Goal: Contribute content

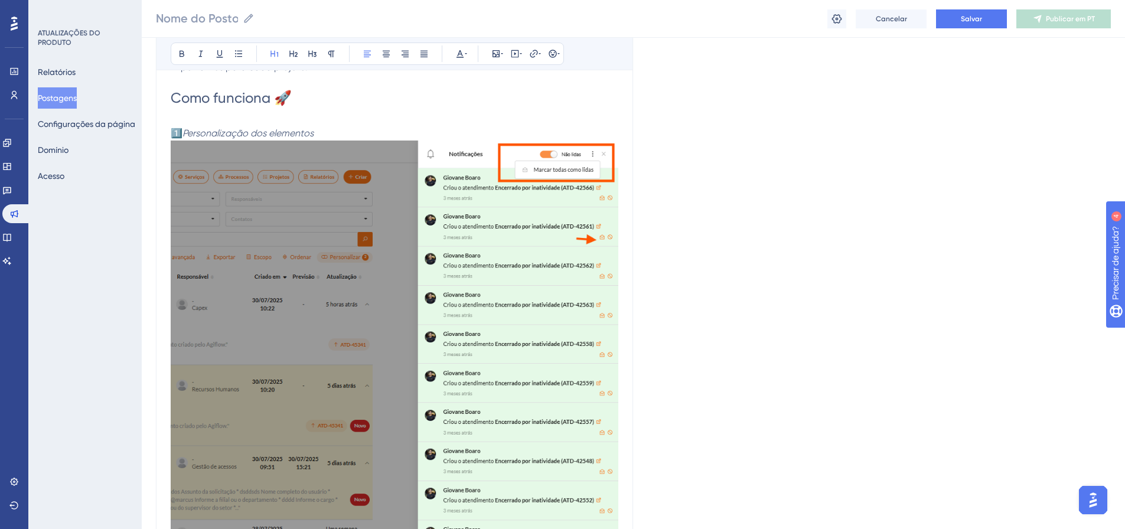
scroll to position [297, 9]
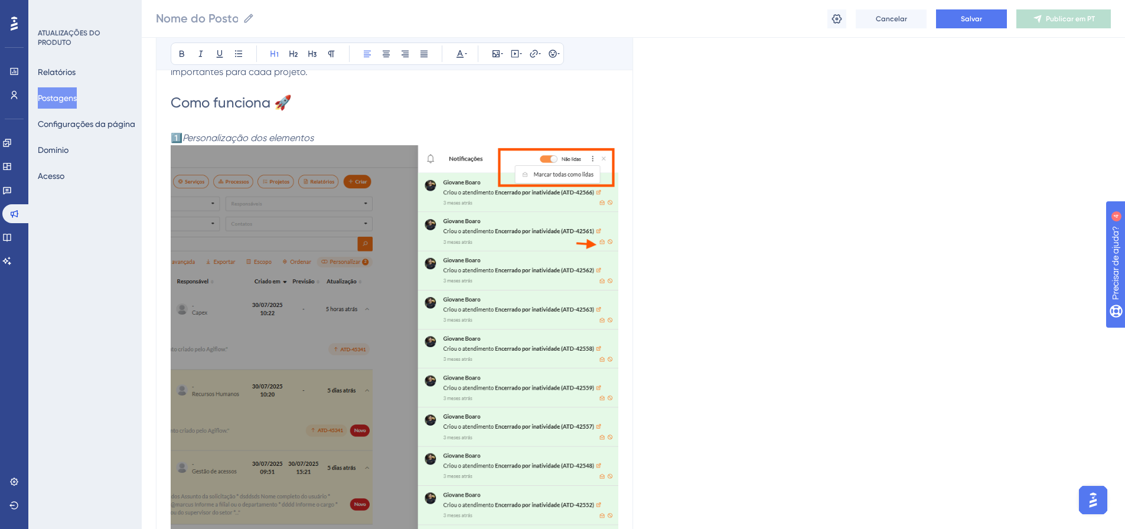
click at [486, 294] on img at bounding box center [395, 376] width 448 height 462
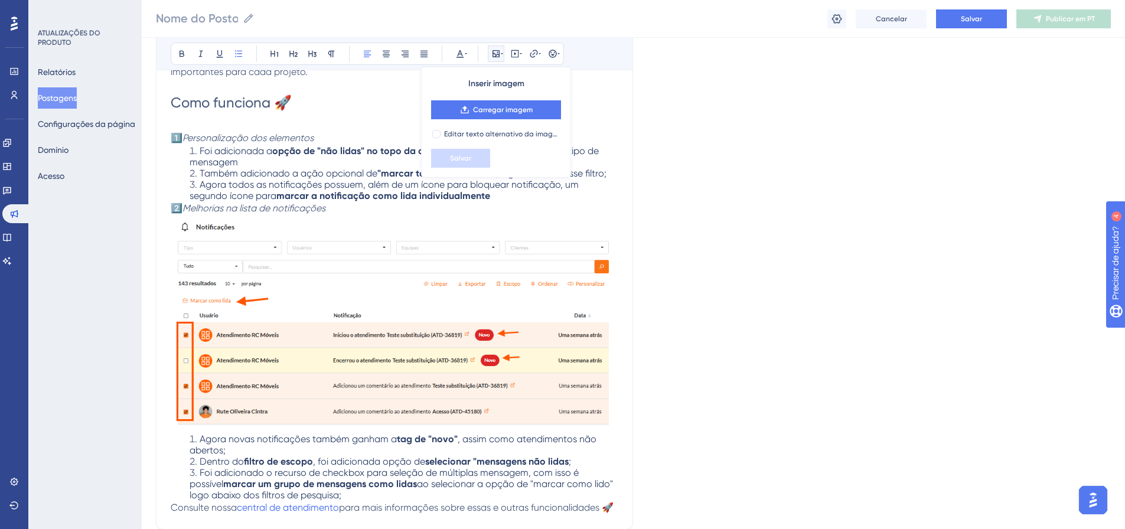
click at [291, 98] on h1 "Como funciona 🚀" at bounding box center [395, 112] width 448 height 38
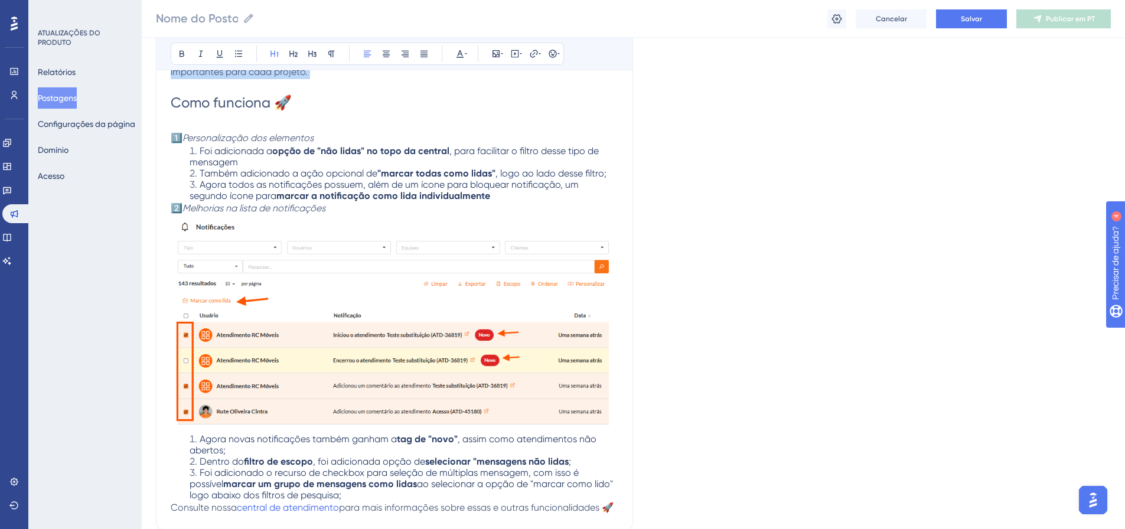
click at [353, 79] on p "Lançamos um grupo de melhorias no seu recurso de projetos para facilitar quais …" at bounding box center [395, 65] width 448 height 57
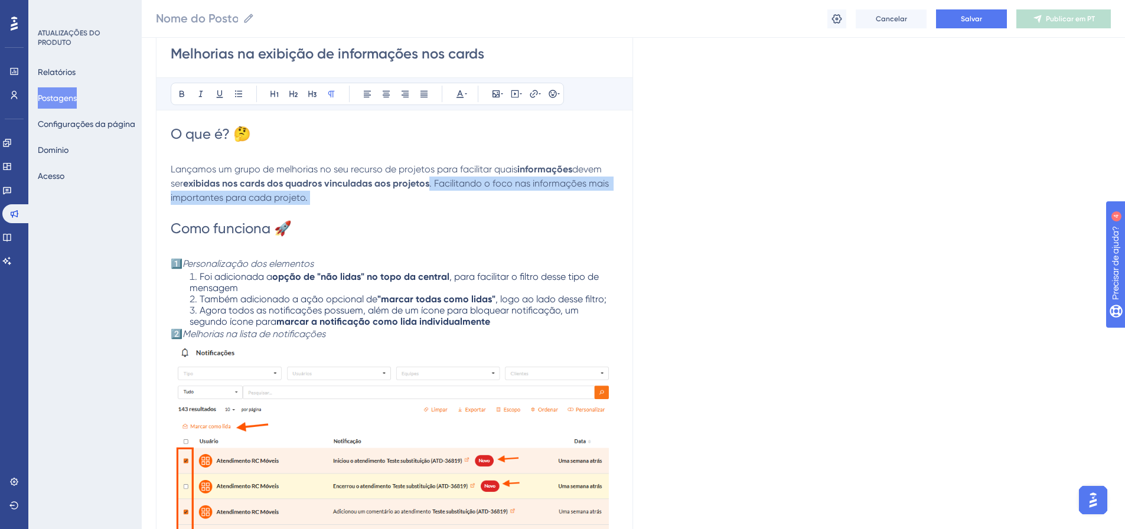
scroll to position [238, 9]
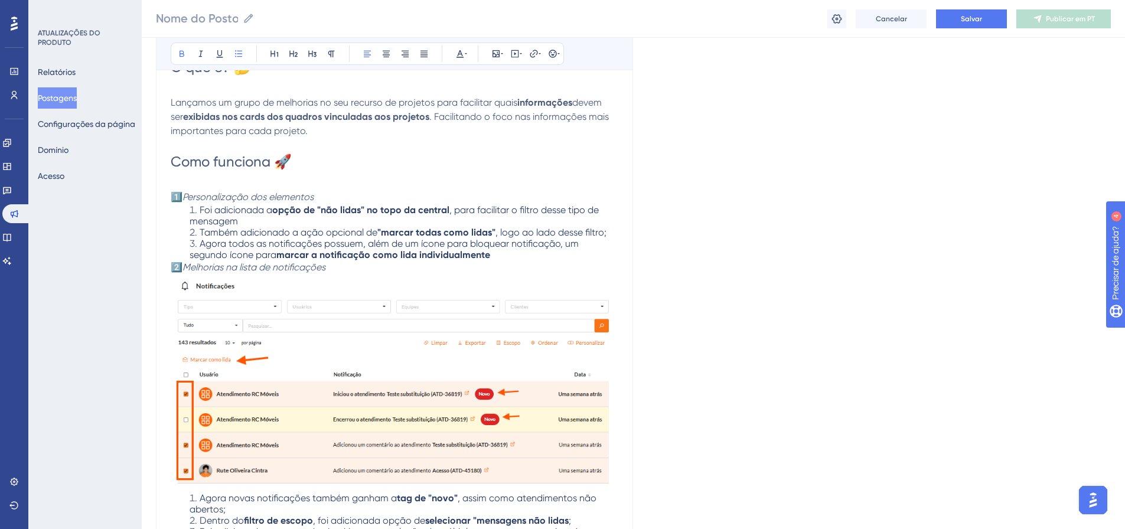
click at [451, 256] on li "Agora todos as notificações possuem, além de um ícone para bloquear notificação…" at bounding box center [404, 249] width 429 height 22
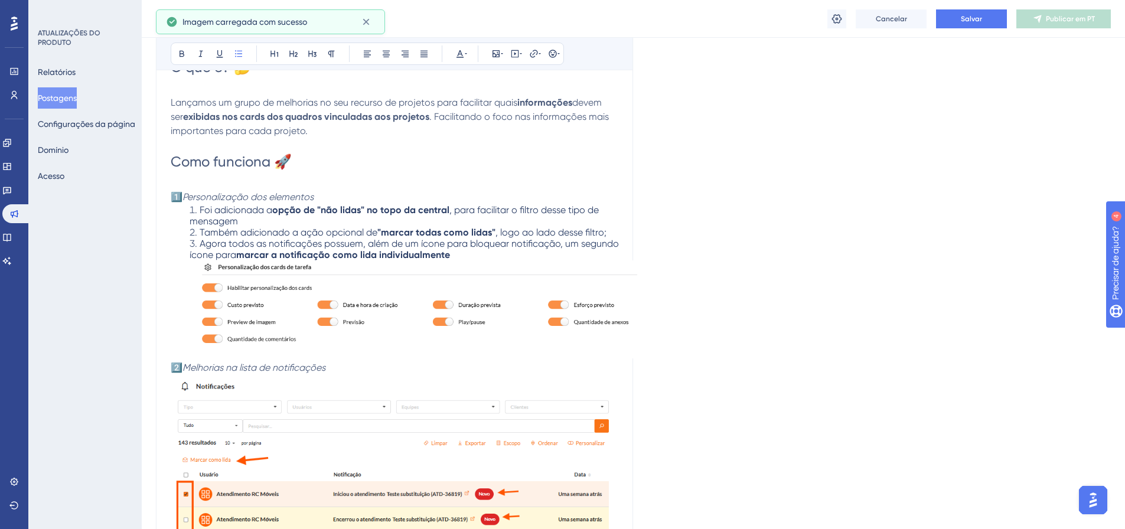
click at [269, 271] on img at bounding box center [414, 310] width 448 height 98
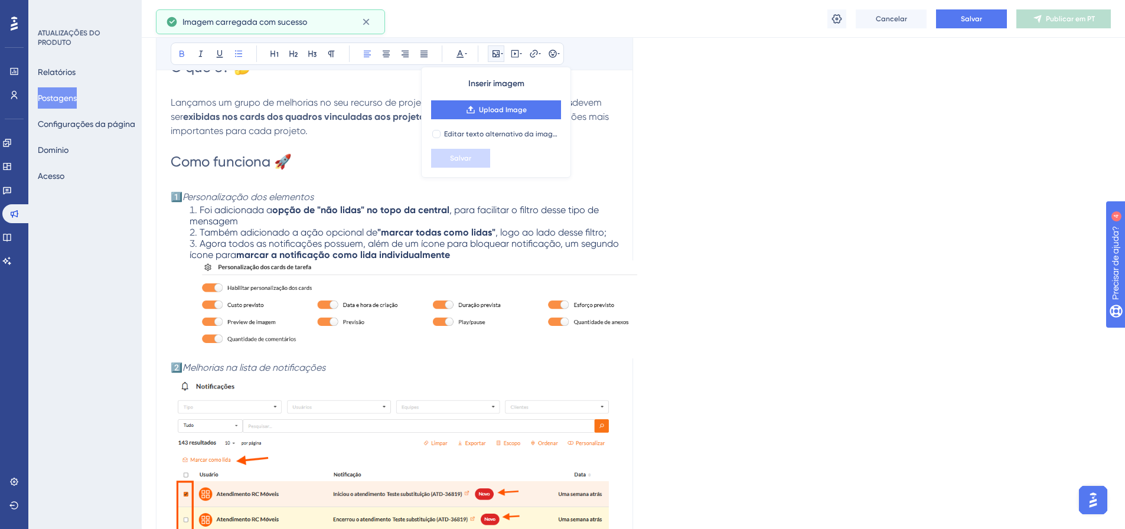
click at [456, 255] on li "Agora todos as notificações possuem, além de um ícone para bloquear notificação…" at bounding box center [414, 299] width 448 height 123
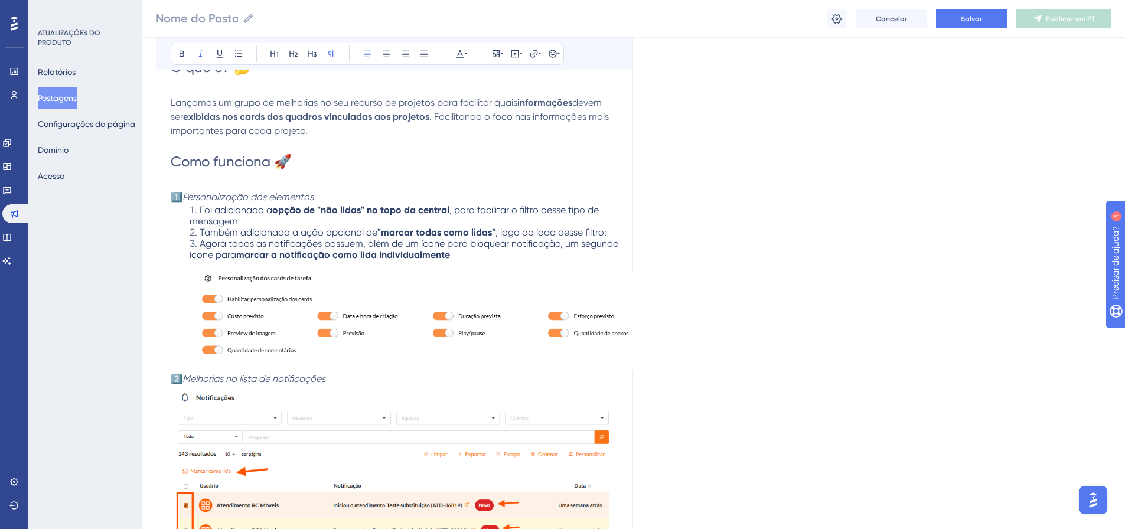
click at [311, 196] on p "1️⃣ Personalização dos elementos" at bounding box center [404, 197] width 467 height 14
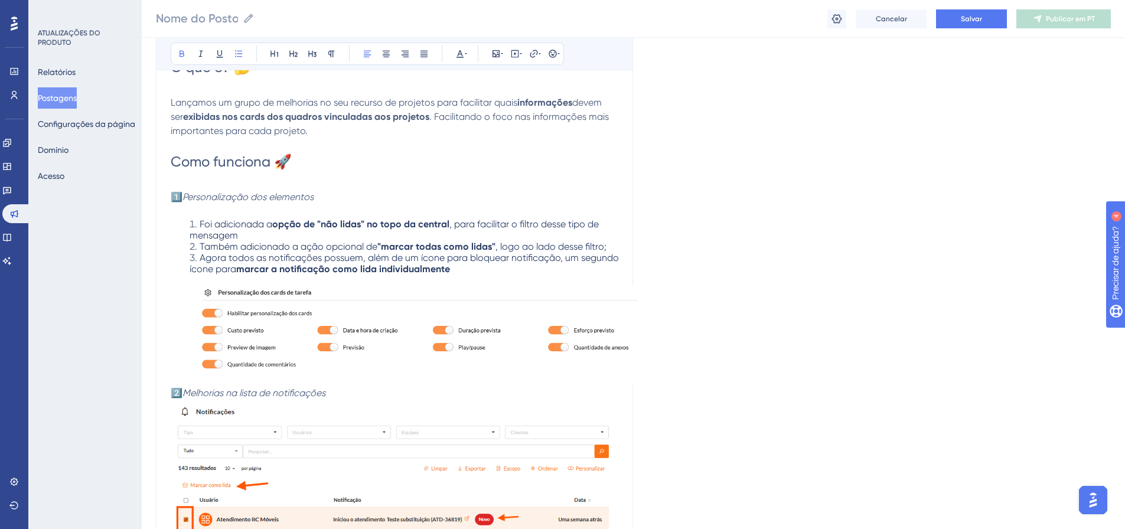
click at [442, 223] on span ", para facilitar o filtro desse tipo de mensagem" at bounding box center [396, 230] width 412 height 22
click at [233, 236] on li "Foi adicionada a opção " Personalização dos cards de tarefa " , para facilitar …" at bounding box center [414, 230] width 448 height 22
click at [330, 337] on img at bounding box center [414, 335] width 448 height 98
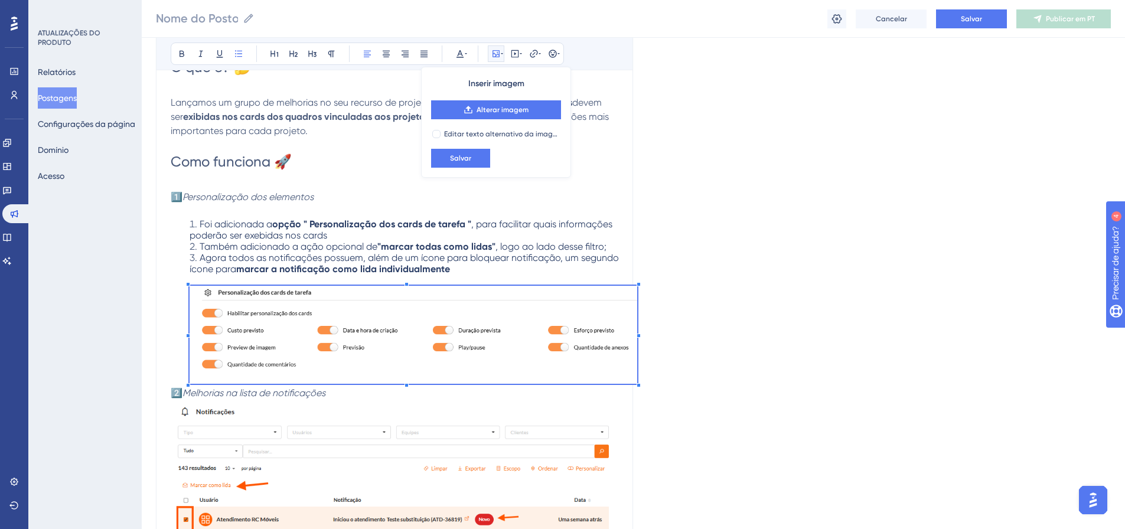
click at [442, 297] on img at bounding box center [414, 335] width 448 height 98
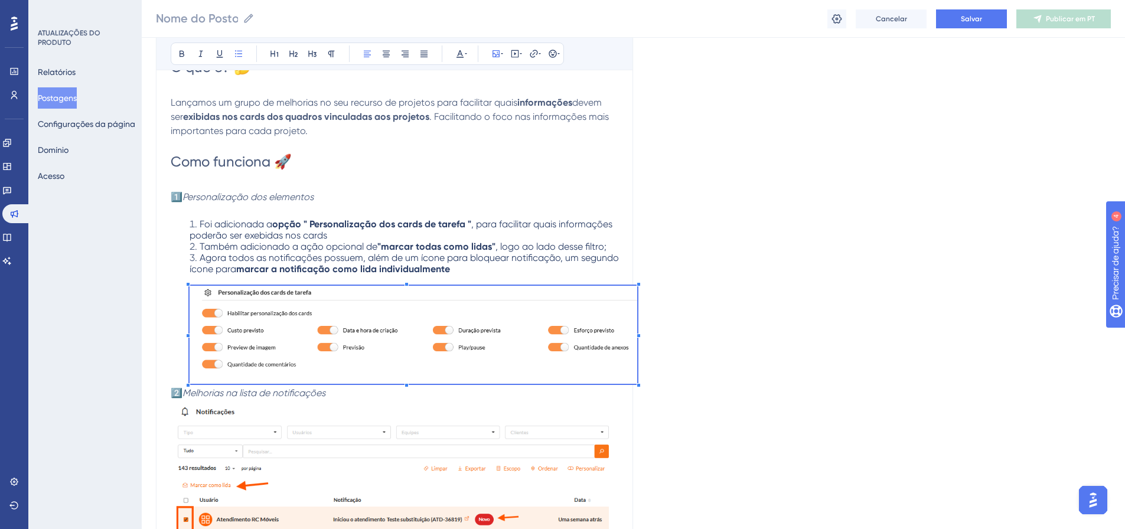
click at [442, 288] on img at bounding box center [414, 335] width 448 height 98
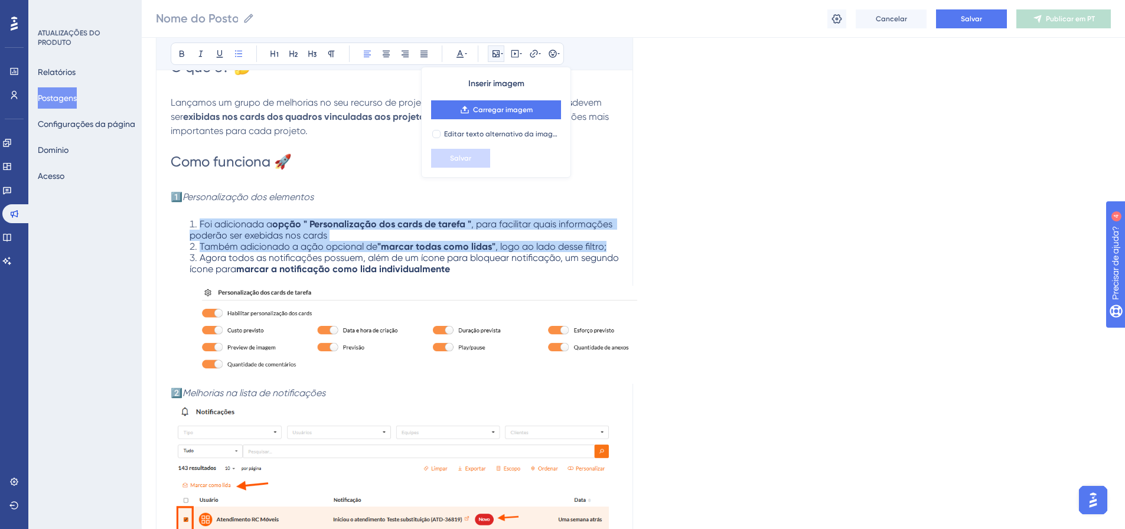
drag, startPoint x: 179, startPoint y: 220, endPoint x: 197, endPoint y: 259, distance: 42.8
click at [468, 260] on ol "Foi adicionada a opção " Personalização dos cards de tarefa " , para facilitar …" at bounding box center [404, 303] width 467 height 168
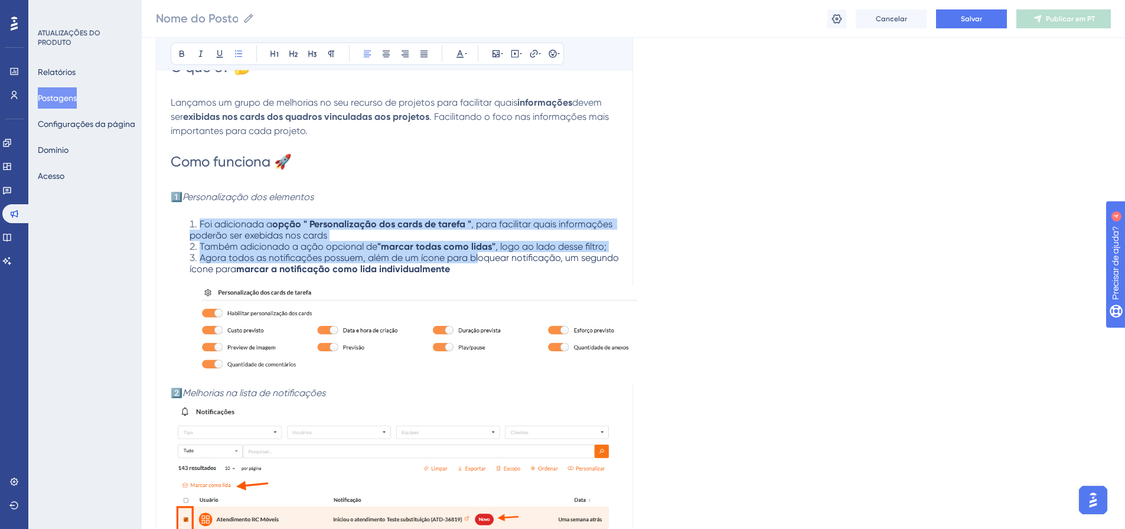
click at [201, 259] on span "Agora todos as notificações possuem, além de um ícone para bloquear notificação…" at bounding box center [406, 263] width 432 height 22
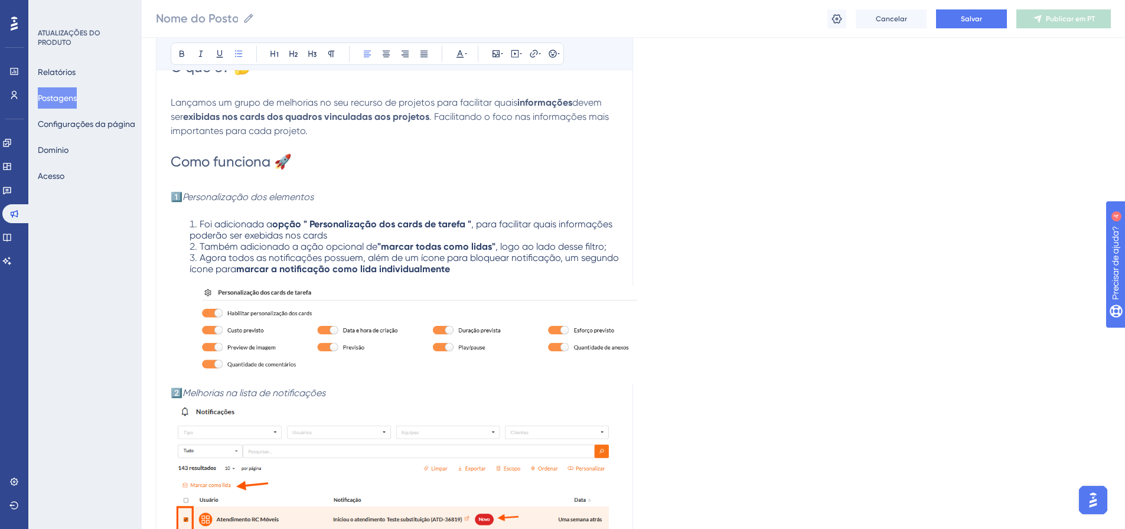
drag, startPoint x: 177, startPoint y: 222, endPoint x: 232, endPoint y: 222, distance: 54.9
click at [232, 222] on ol "Foi adicionada a opção " Personalização dos cards de tarefa " , para facilitar …" at bounding box center [404, 303] width 467 height 168
click at [301, 359] on img at bounding box center [414, 335] width 448 height 98
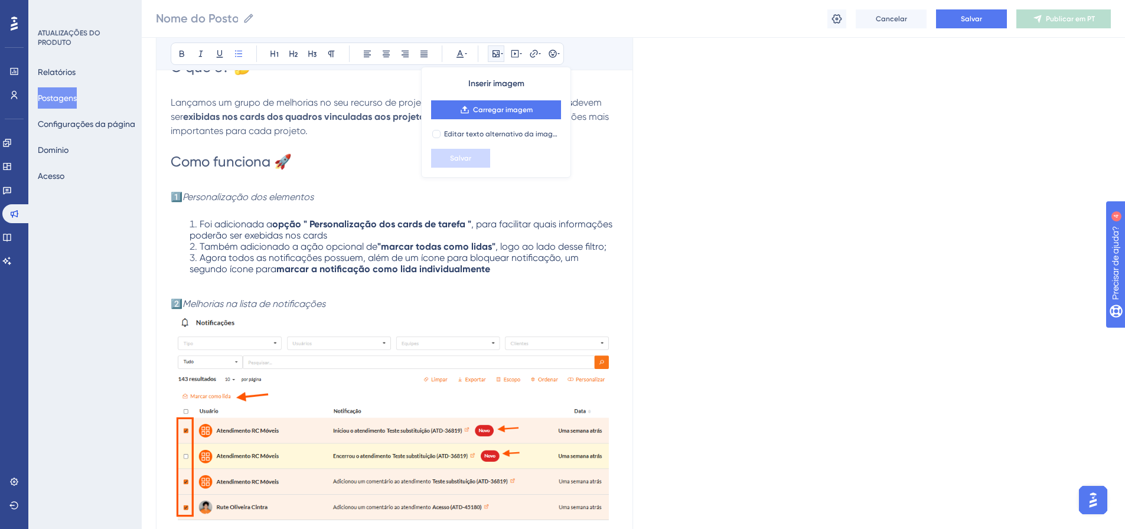
click at [331, 193] on p "1️⃣ Personalização dos elementos" at bounding box center [395, 204] width 448 height 28
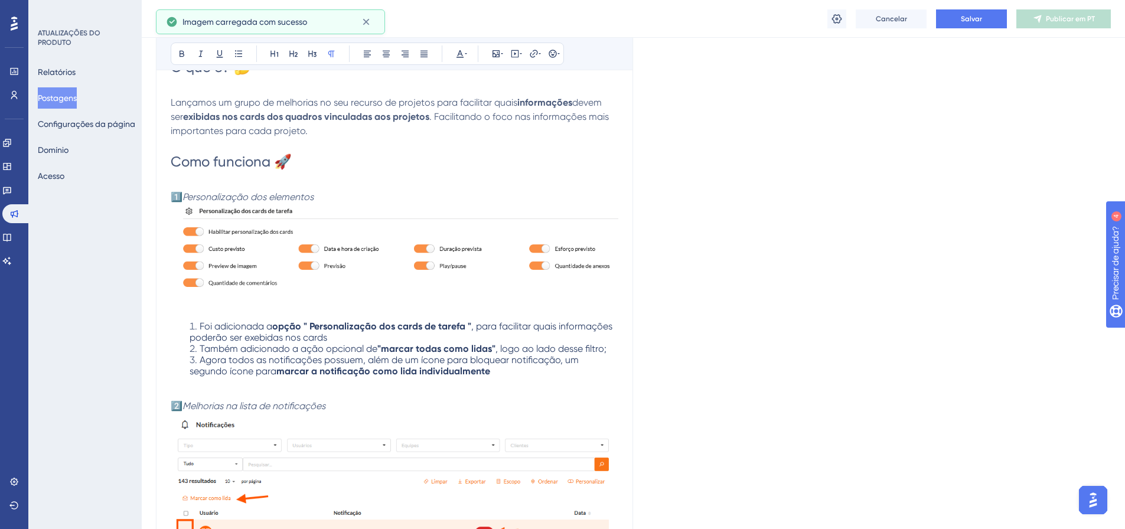
click at [249, 312] on p "1️⃣ Personalização dos elementos" at bounding box center [395, 255] width 448 height 131
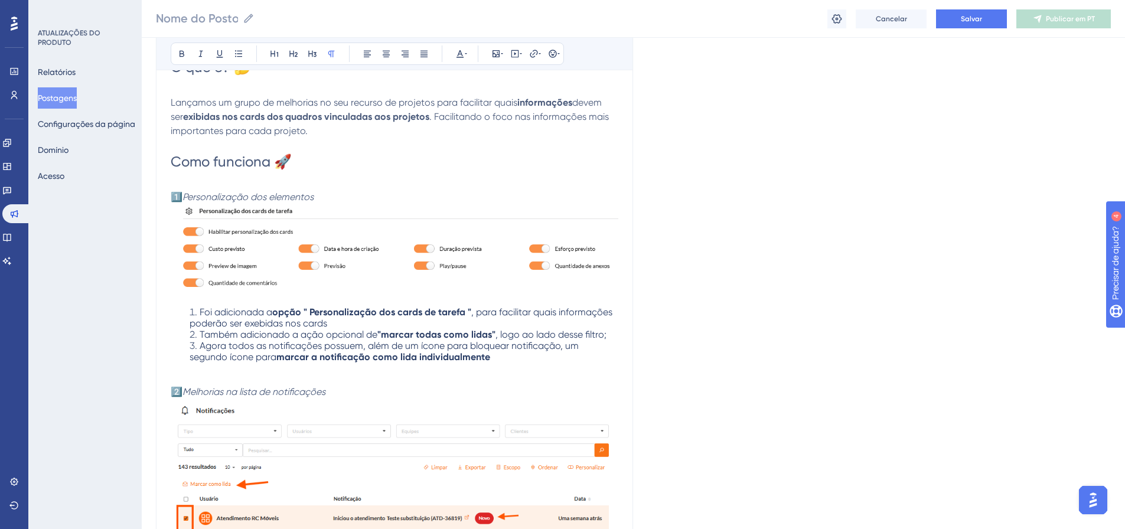
click at [367, 323] on li "Foi adicionada a opção " Personalização dos cards de tarefa " , para facilitar …" at bounding box center [404, 318] width 429 height 22
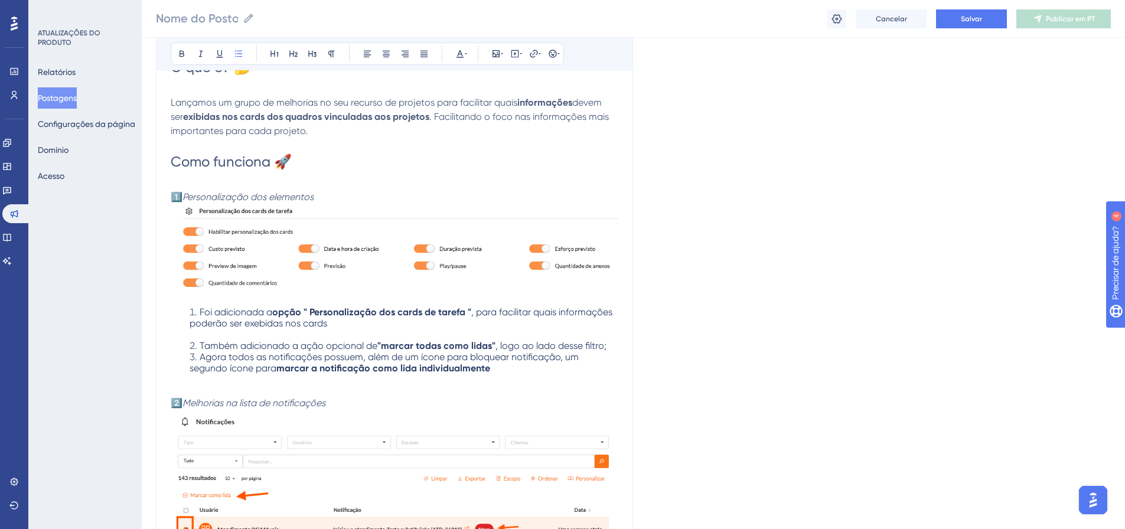
click at [613, 354] on div "Melhorias na exibição de informações nos cards Audacioso itálico Sublinhado Pon…" at bounding box center [394, 341] width 477 height 766
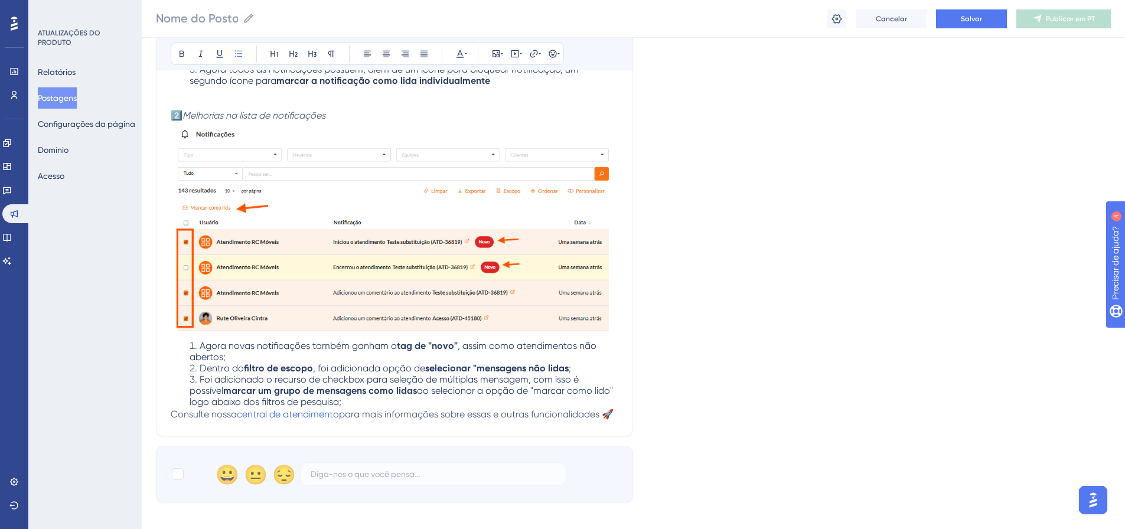
scroll to position [390, 9]
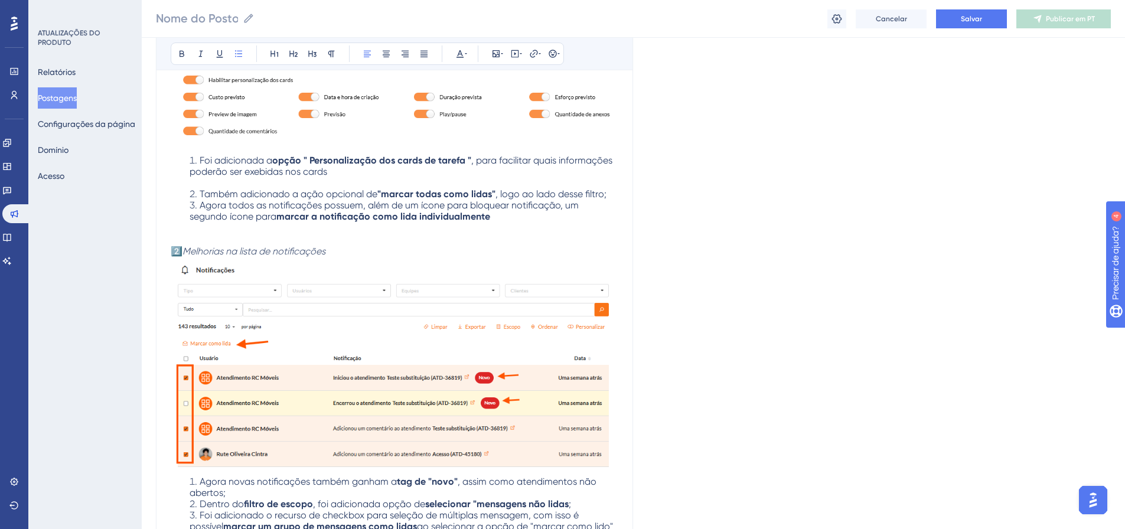
click at [598, 195] on li "Também adicionado a ação opcional de "marcar todas como lidas" , logo ao lado d…" at bounding box center [404, 193] width 429 height 11
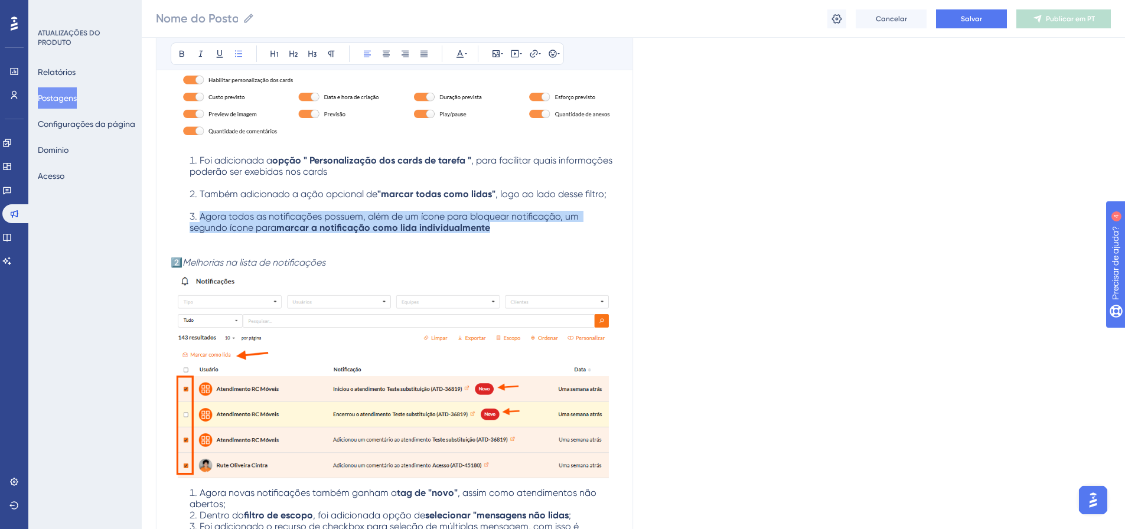
drag, startPoint x: 460, startPoint y: 232, endPoint x: 150, endPoint y: 214, distance: 310.7
click at [156, 214] on div "Melhorias na exibição de informações nos cards Audacioso itálico Sublinhado Pon…" at bounding box center [394, 194] width 477 height 777
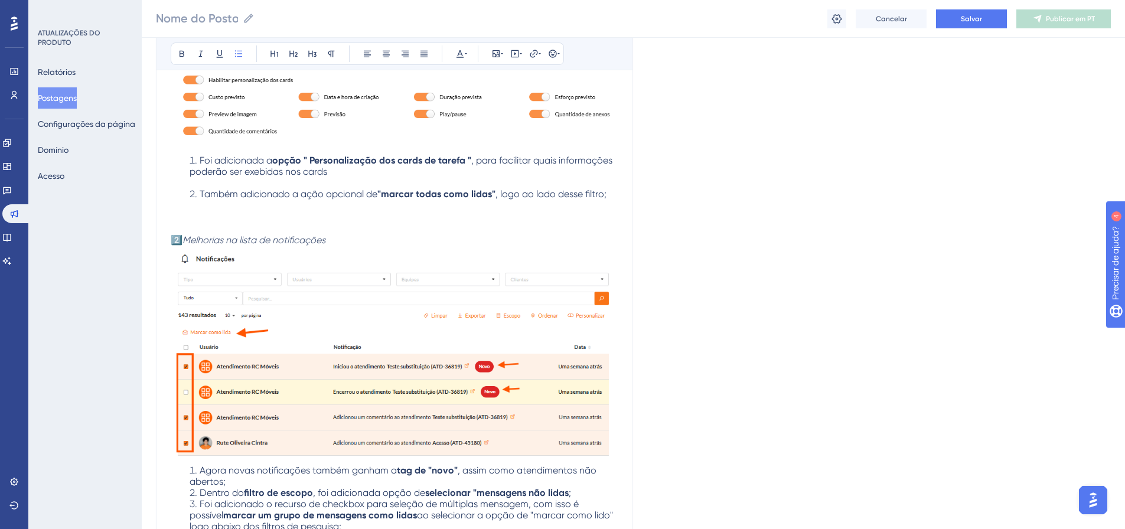
click at [604, 196] on li "Também adicionado a ação opcional de "marcar todas como lidas" , logo ao lado d…" at bounding box center [404, 210] width 429 height 45
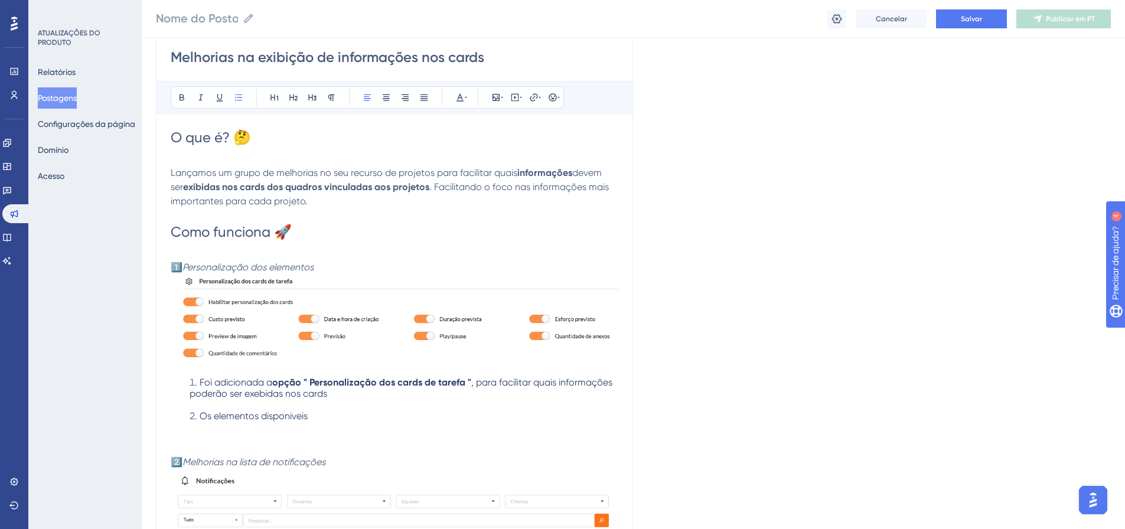
scroll to position [229, 9]
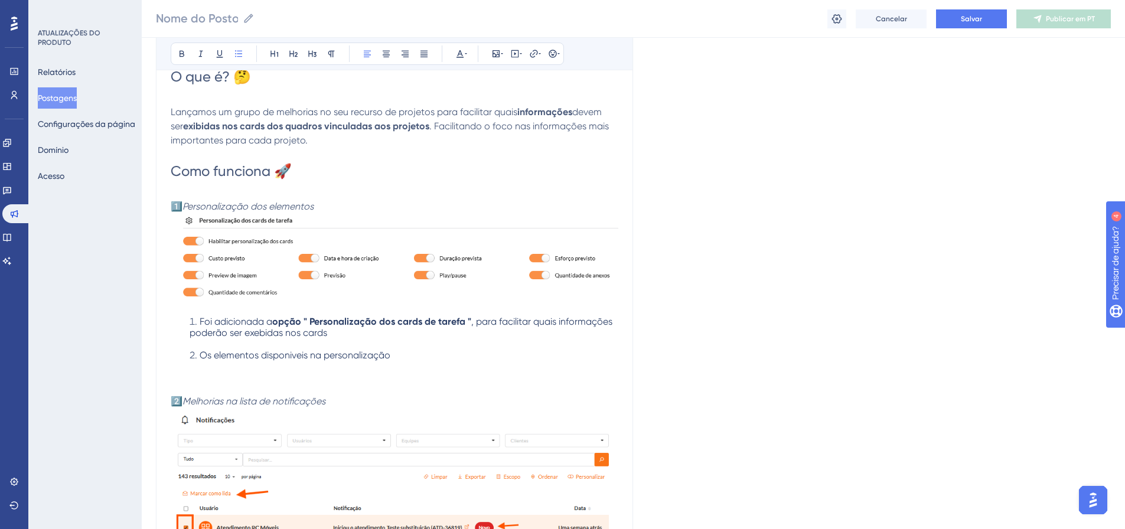
click at [271, 357] on span "Os elementos disponiveis na personalização" at bounding box center [295, 355] width 191 height 11
click at [282, 375] on li "Os elementos disponiveis na personalização" at bounding box center [404, 372] width 429 height 45
click at [282, 348] on li "Foi adicionada a opção " Personalização dos cards de tarefa " , para facilitar …" at bounding box center [404, 333] width 429 height 34
click at [279, 352] on span "Os elementos disponiveis na personalização" at bounding box center [295, 355] width 191 height 11
click at [391, 357] on li "Os elementos disponiveis na personalização" at bounding box center [404, 372] width 429 height 45
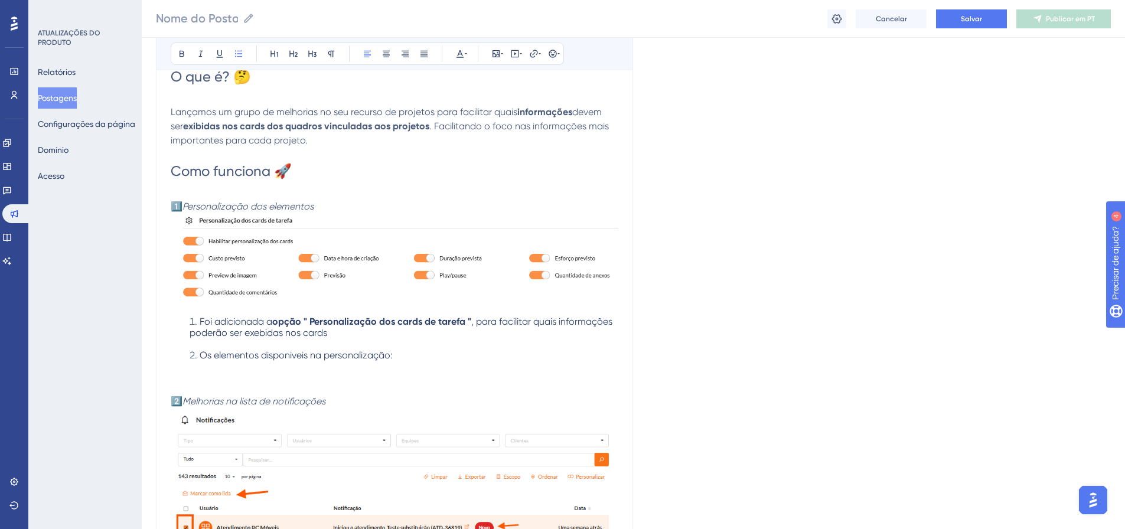
click at [396, 349] on li "Foi adicionada a opção " Personalização dos cards de tarefa " , para facilitar …" at bounding box center [404, 333] width 429 height 34
click at [310, 363] on li "Os elementos disponiveis na personalização:" at bounding box center [404, 372] width 429 height 45
click at [277, 332] on span ", para facilitar quais informações poderão ser exebidas nos cards" at bounding box center [402, 327] width 425 height 22
click at [281, 336] on span ", para facilitar quais informações poderão ser exebidas nos cards" at bounding box center [402, 327] width 425 height 22
click at [278, 357] on span "Os elementos disponiveis na personalização:" at bounding box center [296, 355] width 193 height 11
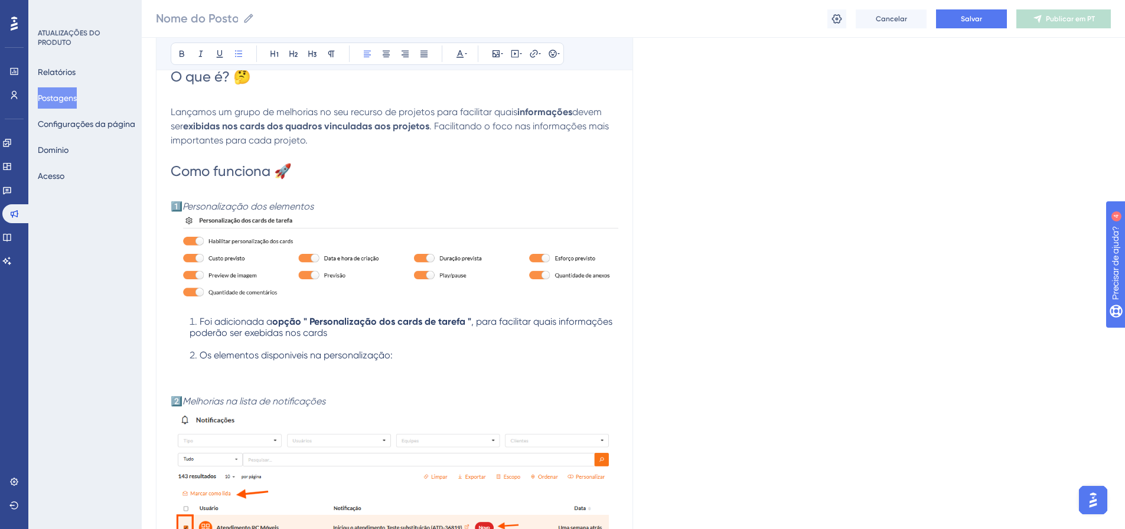
click at [220, 353] on span "Os elementos disponiveis na personalização:" at bounding box center [296, 355] width 193 height 11
click at [177, 50] on icon at bounding box center [181, 53] width 9 height 9
click at [405, 347] on li "Foi adicionada a opção " Personalização dos cards de tarefa " , para facilitar …" at bounding box center [404, 333] width 429 height 34
click at [392, 360] on li "Os elementos disponiveis na personalização:" at bounding box center [404, 372] width 429 height 45
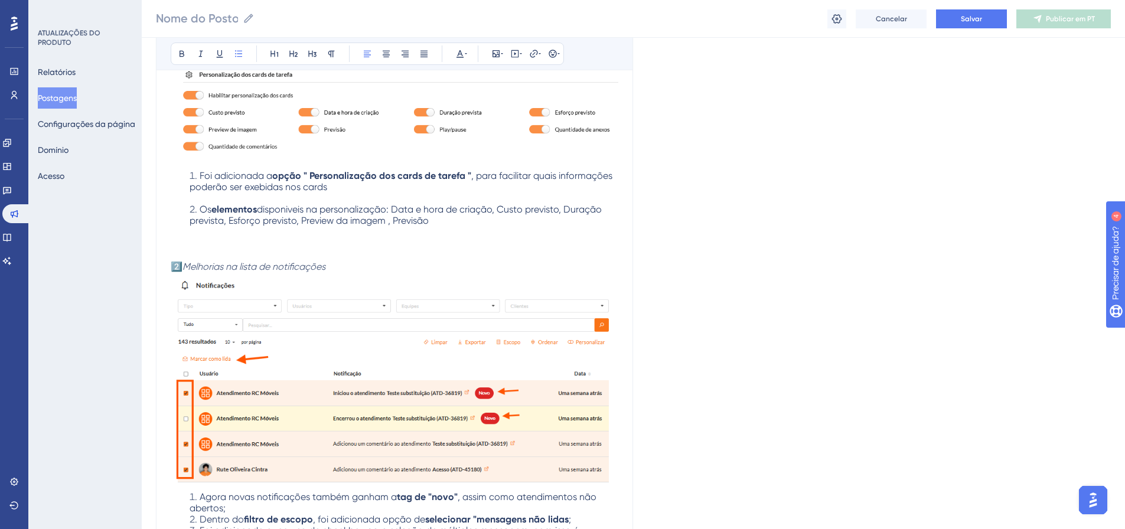
scroll to position [347, 9]
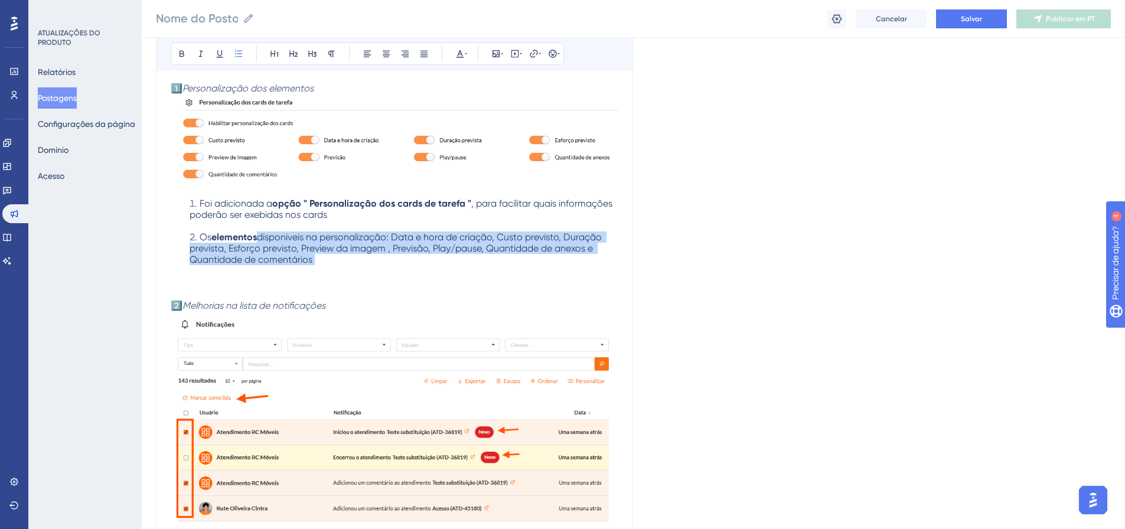
drag, startPoint x: 388, startPoint y: 237, endPoint x: 582, endPoint y: 267, distance: 196.7
click at [582, 267] on li "Os elementos disponiveis na personalização: Data e hora de criação, Custo previ…" at bounding box center [404, 265] width 429 height 67
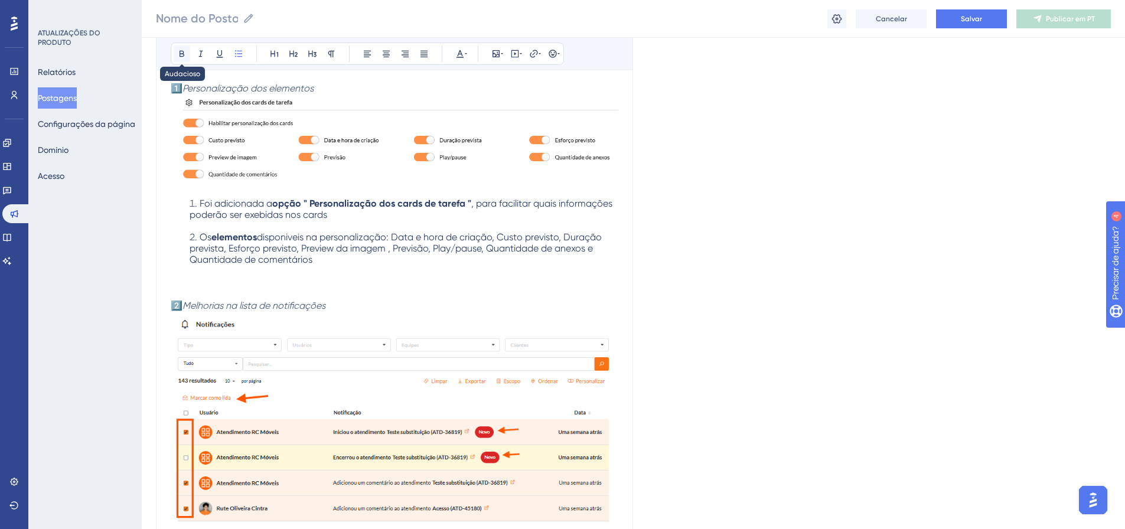
click at [178, 54] on button at bounding box center [182, 53] width 17 height 17
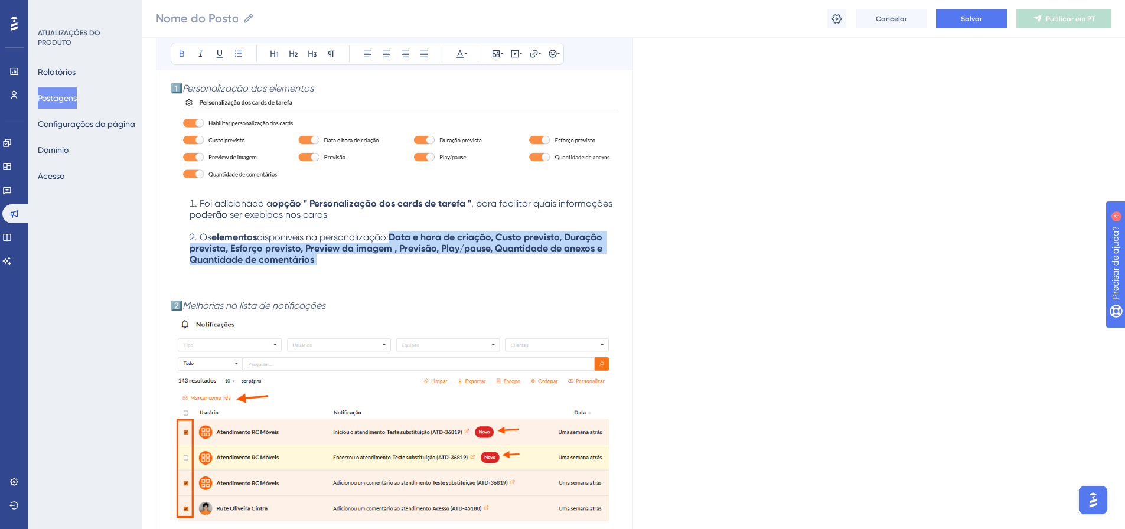
click at [365, 266] on li "Os elementos disponiveis na personalização: Data e hora de criação, Custo previ…" at bounding box center [404, 265] width 429 height 67
click at [376, 268] on li "Os elementos disponiveis na personalização: Data e hora de criação, Custo previ…" at bounding box center [404, 265] width 429 height 67
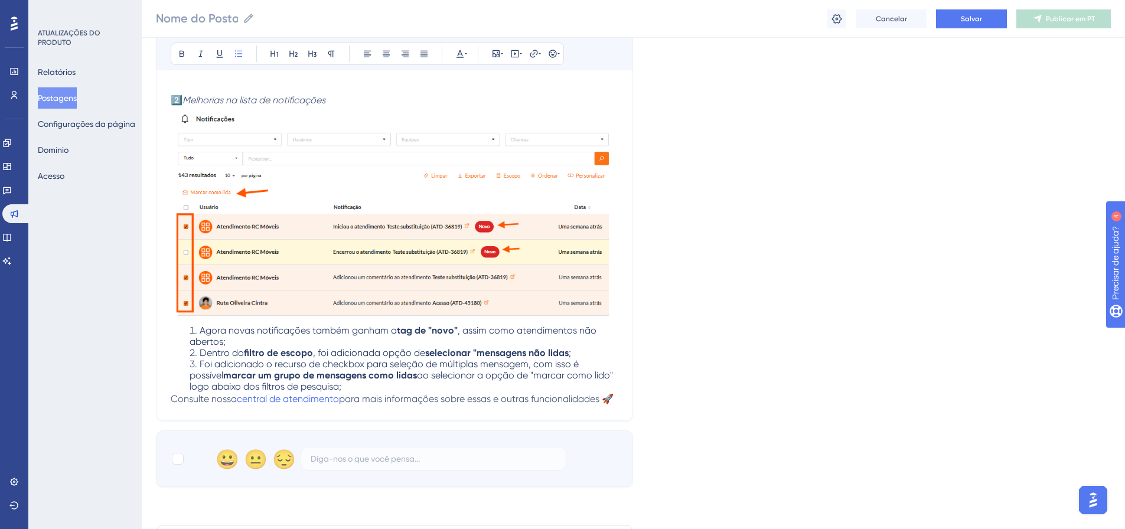
scroll to position [558, 9]
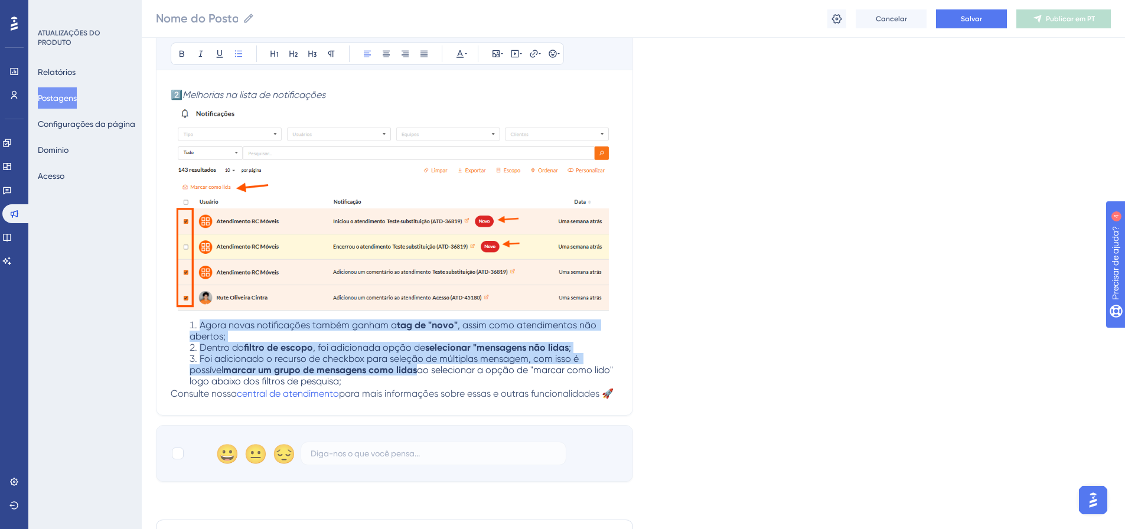
drag, startPoint x: 333, startPoint y: 379, endPoint x: 187, endPoint y: 216, distance: 218.8
click at [187, 216] on div "O que é? 🤔 Lançamos um grupo de melhorias no seu recurso de projetos para facil…" at bounding box center [395, 69] width 448 height 663
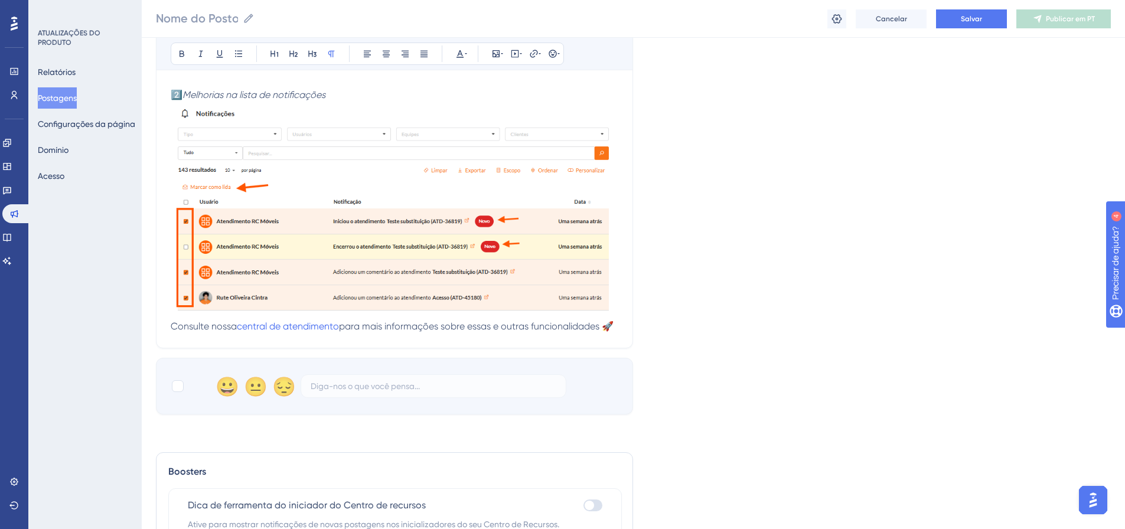
click at [279, 261] on img at bounding box center [395, 209] width 448 height 214
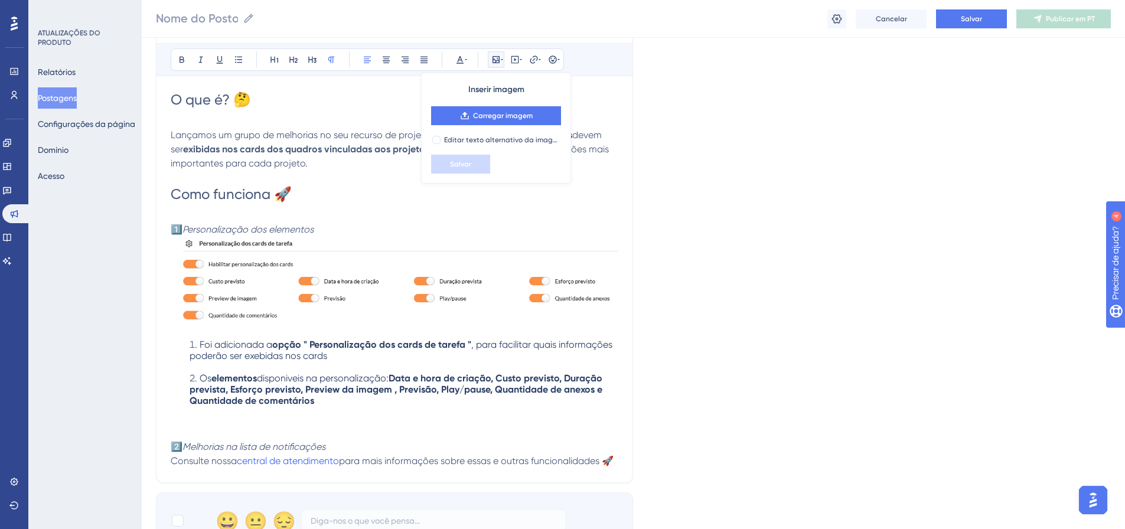
scroll to position [324, 9]
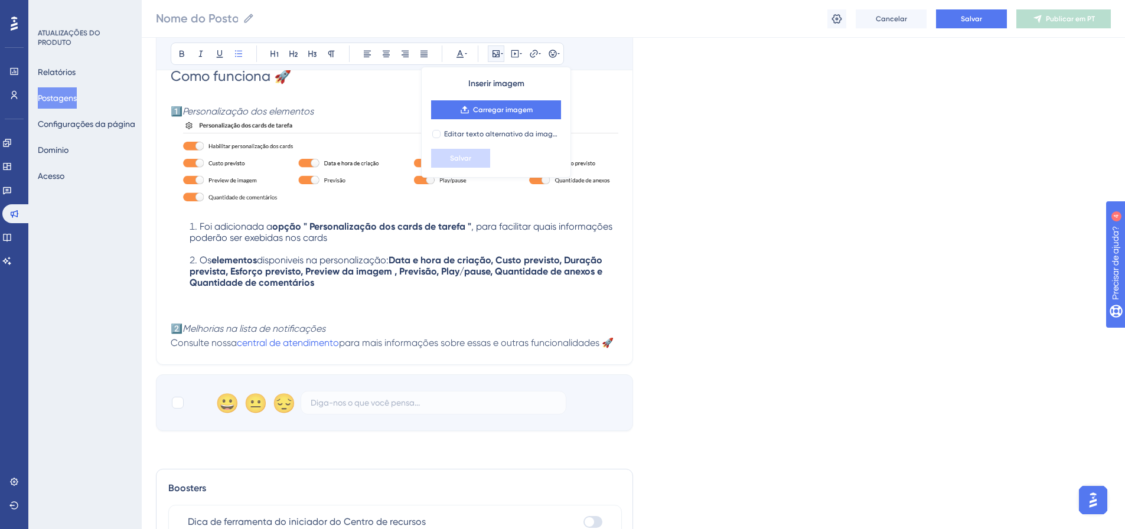
click at [356, 292] on li "Os elementos disponiveis na personalização: Data e hora de criação, Custo previ…" at bounding box center [404, 288] width 429 height 67
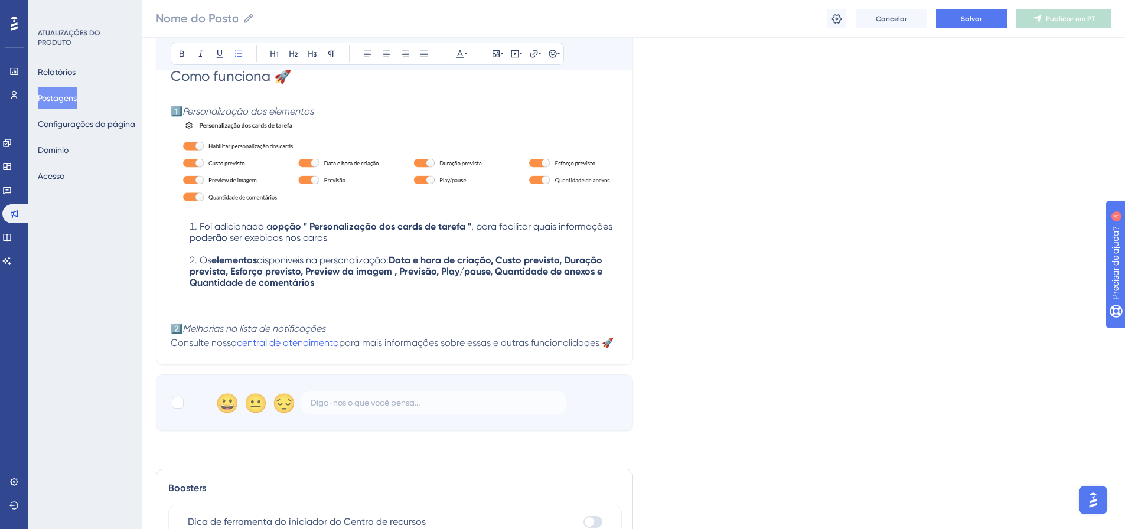
click at [327, 322] on p "2️⃣ Melhorias na lista de notificações" at bounding box center [395, 329] width 448 height 14
click at [172, 409] on div at bounding box center [178, 403] width 12 height 12
click at [174, 408] on icon at bounding box center [177, 402] width 7 height 9
checkbox input "false"
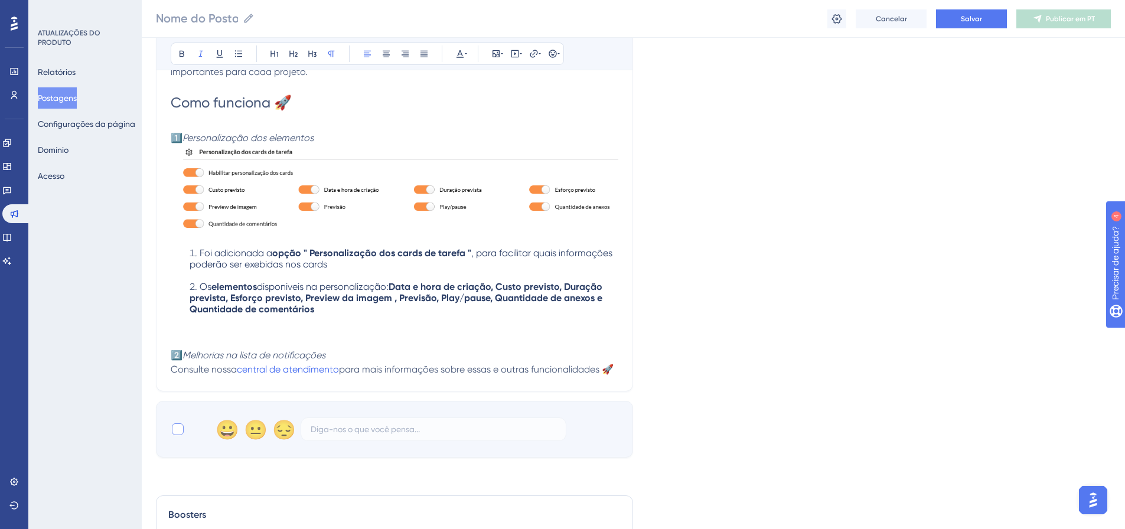
scroll to position [297, 9]
click at [371, 308] on li "Os elementos disponiveis na personalização: Data e hora de criação, Custo previ…" at bounding box center [404, 314] width 429 height 67
click at [339, 304] on li "Os elementos disponiveis na personalização: Data e hora de criação, Custo previ…" at bounding box center [404, 314] width 429 height 67
click at [320, 319] on li "Os elementos disponiveis na personalização: Data e hora de criação, Custo previ…" at bounding box center [404, 314] width 429 height 67
click at [351, 345] on li "Os elementos disponiveis na personalização: Data e hora de criação, Custo previ…" at bounding box center [404, 314] width 429 height 67
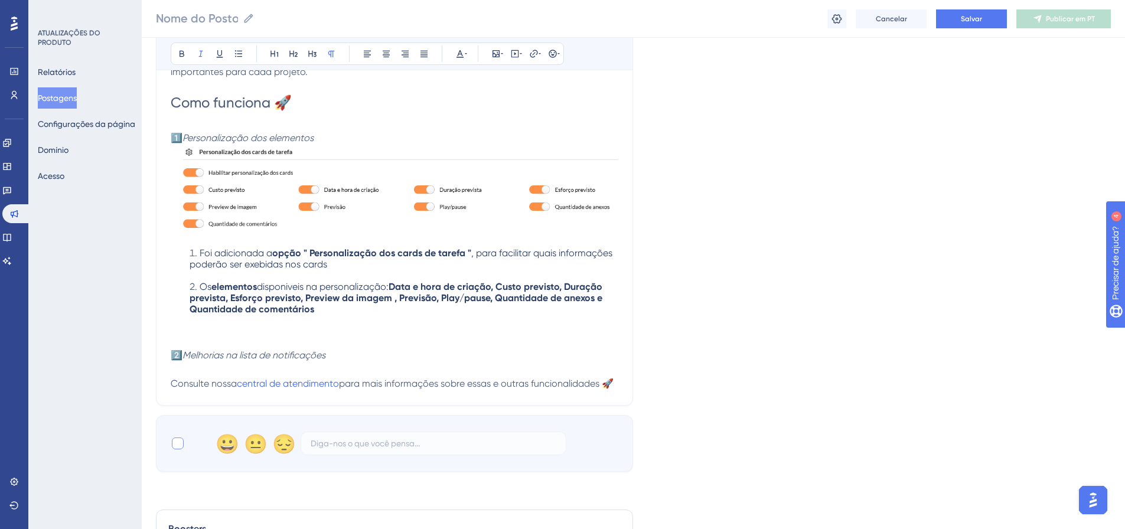
click at [338, 103] on h1 "Como funciona 🚀" at bounding box center [395, 112] width 448 height 38
click at [331, 347] on li "Os elementos disponiveis na personalização: Data e hora de criação, Custo previ…" at bounding box center [404, 314] width 429 height 67
click at [326, 362] on p "2️⃣ Melhorias na lista de notificações" at bounding box center [395, 363] width 448 height 28
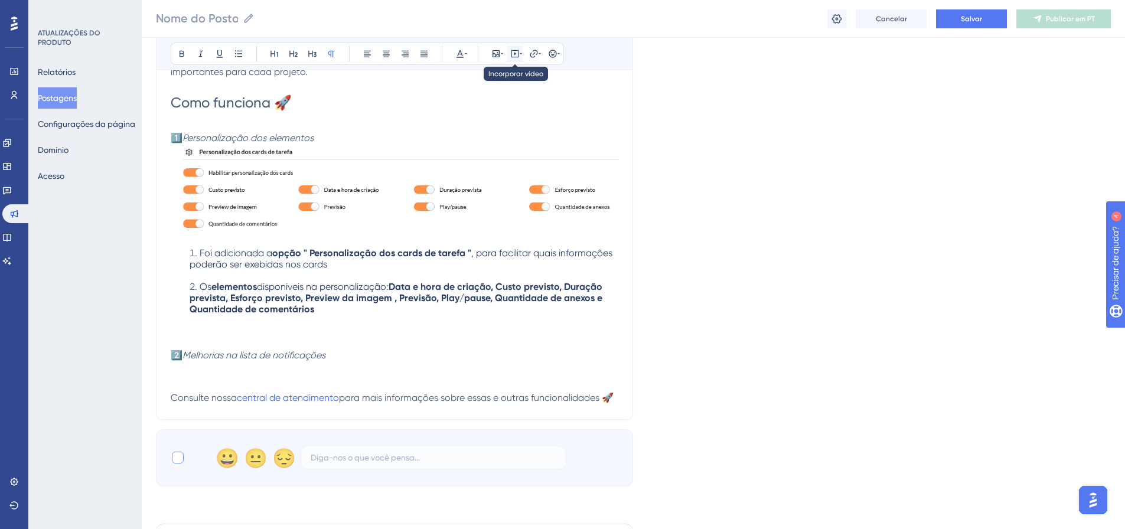
click at [507, 60] on button at bounding box center [515, 53] width 17 height 17
click at [236, 378] on p "2️⃣ Melhorias na lista de notificações" at bounding box center [395, 370] width 448 height 43
click at [200, 366] on p "2️⃣ Melhorias na lista de notificações" at bounding box center [395, 370] width 448 height 43
drag, startPoint x: 233, startPoint y: 365, endPoint x: 222, endPoint y: 376, distance: 16.3
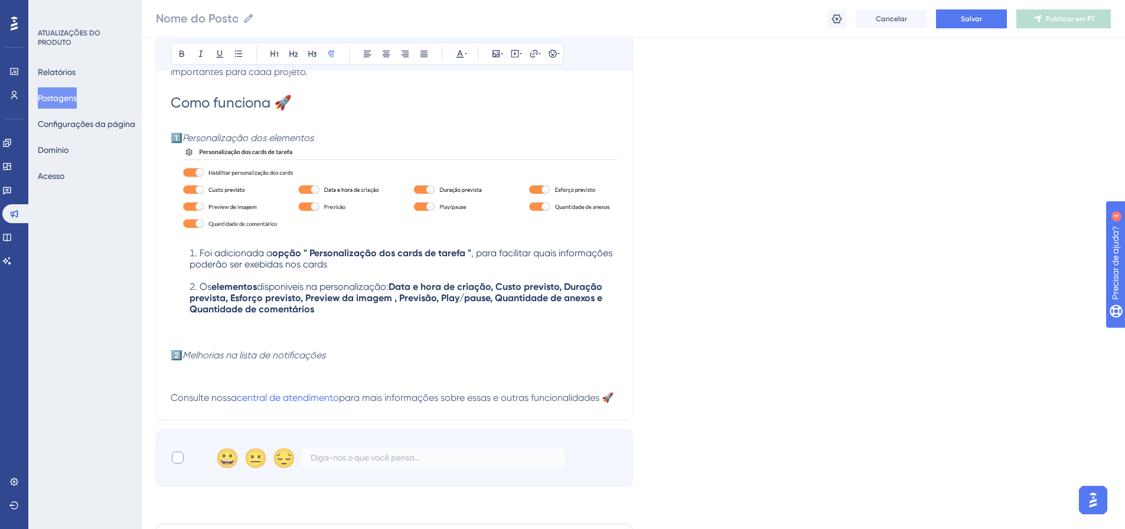
click at [222, 376] on p "2️⃣ Melhorias na lista de notificações" at bounding box center [395, 370] width 448 height 43
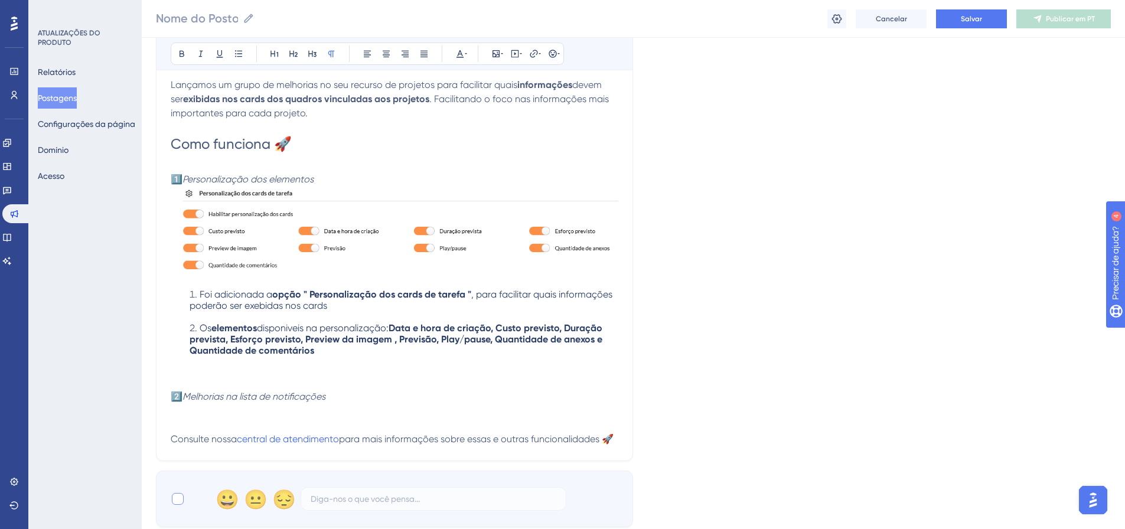
scroll to position [370, 9]
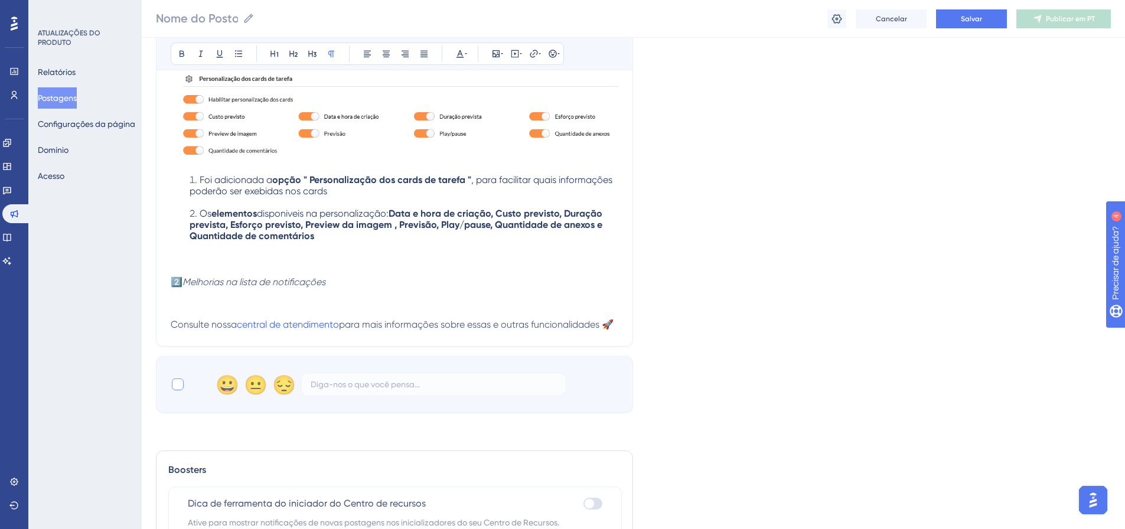
click at [217, 301] on p "2️⃣ Melhorias na lista de notificações" at bounding box center [395, 296] width 448 height 43
click at [307, 121] on img at bounding box center [395, 121] width 448 height 98
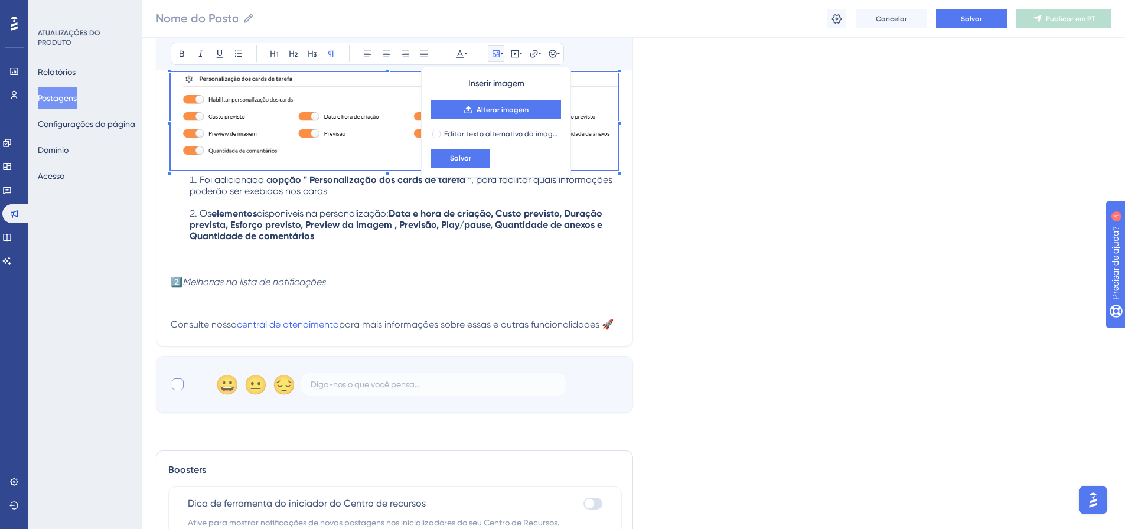
click at [228, 298] on p "2️⃣ Melhorias na lista de notificações" at bounding box center [395, 296] width 448 height 43
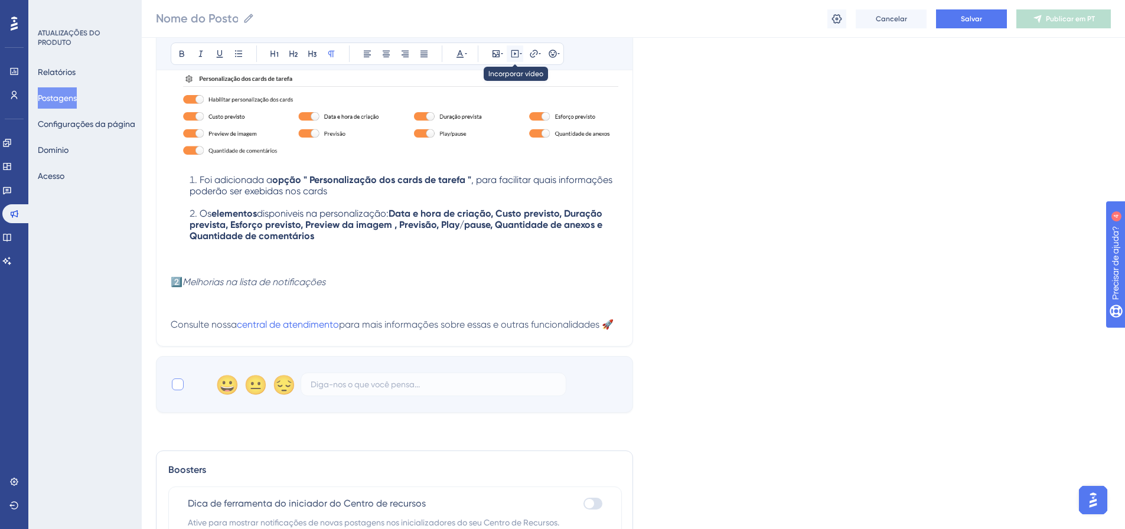
click at [514, 57] on button at bounding box center [515, 53] width 17 height 17
click at [466, 127] on textarea at bounding box center [515, 126] width 180 height 53
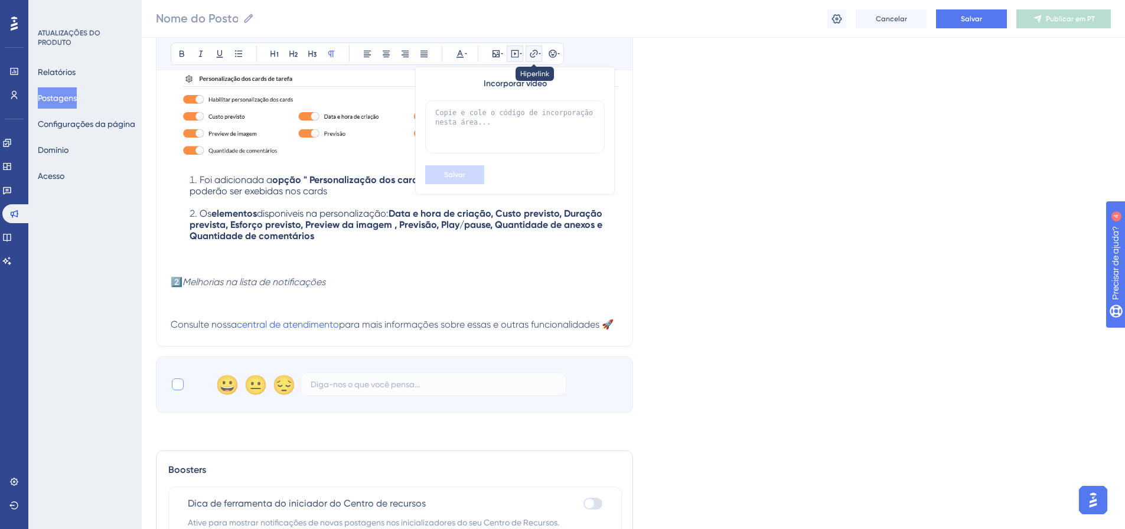
click at [533, 53] on button at bounding box center [534, 53] width 17 height 17
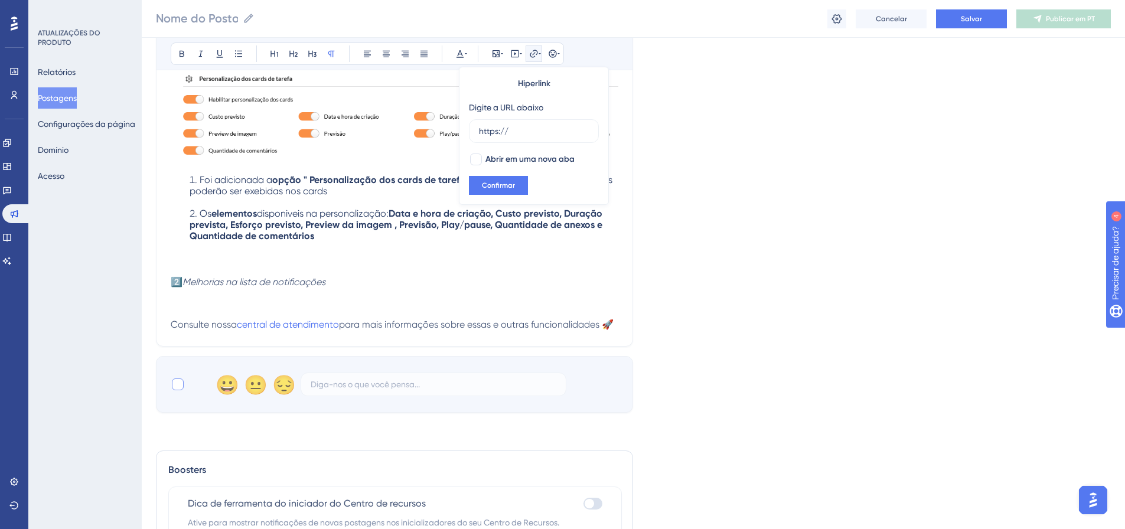
click at [533, 53] on button at bounding box center [534, 53] width 17 height 17
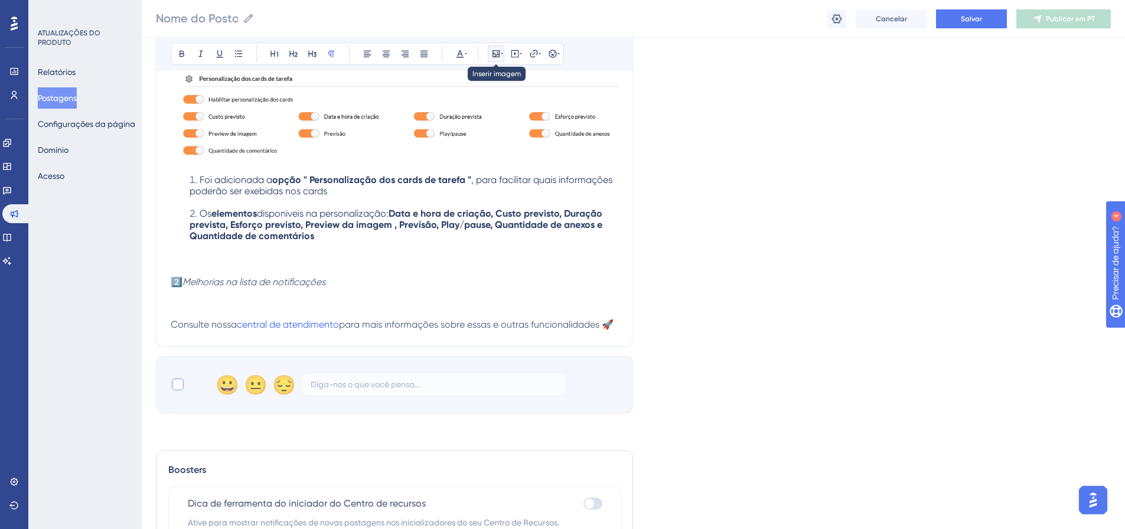
click at [501, 57] on icon at bounding box center [502, 53] width 2 height 9
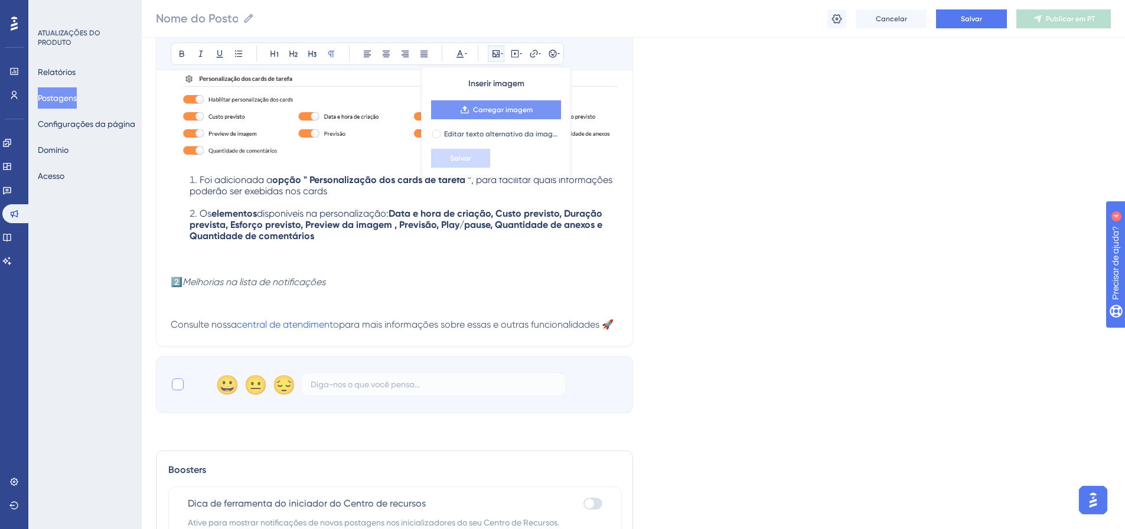
click at [491, 103] on button "Carregar imagem" at bounding box center [496, 109] width 130 height 19
click at [510, 53] on icon at bounding box center [514, 53] width 9 height 9
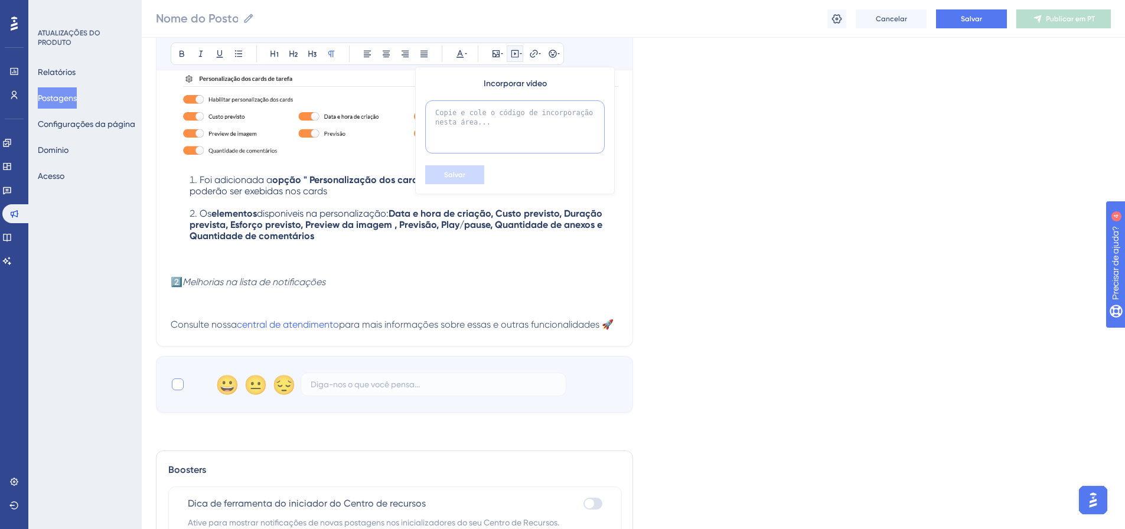
click at [492, 122] on textarea at bounding box center [515, 126] width 180 height 53
click at [490, 114] on textarea at bounding box center [515, 126] width 180 height 53
click at [503, 126] on textarea at bounding box center [515, 126] width 180 height 53
click at [473, 123] on textarea at bounding box center [515, 126] width 180 height 53
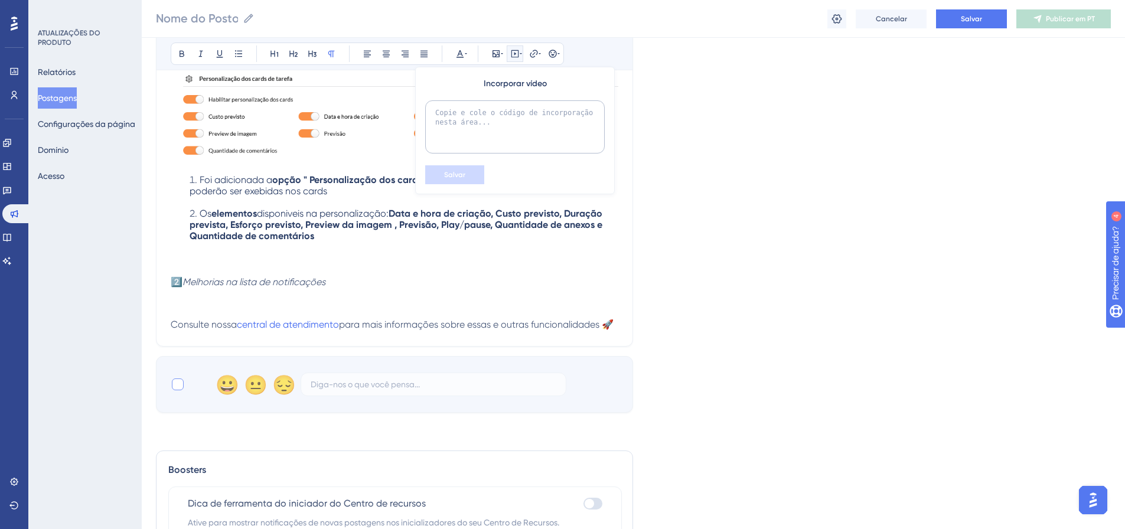
click at [483, 131] on textarea at bounding box center [515, 126] width 180 height 53
click at [450, 140] on textarea at bounding box center [515, 126] width 180 height 53
click at [457, 112] on textarea at bounding box center [515, 126] width 180 height 53
click at [574, 286] on p "2️⃣ Melhorias na lista de notificações" at bounding box center [395, 296] width 448 height 43
click at [356, 291] on p "2️⃣ Melhorias na lista de notificações" at bounding box center [395, 296] width 448 height 43
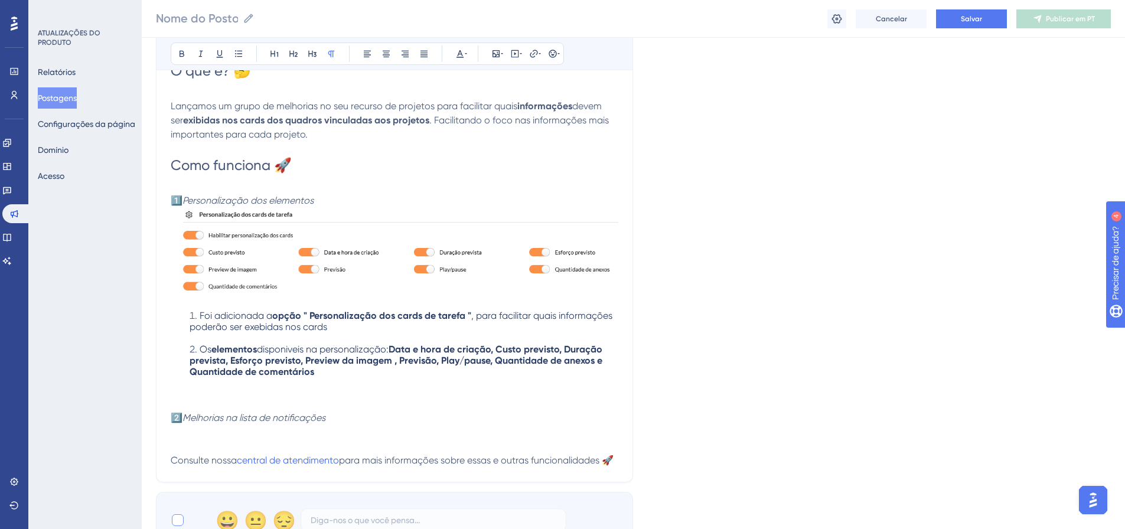
scroll to position [252, 9]
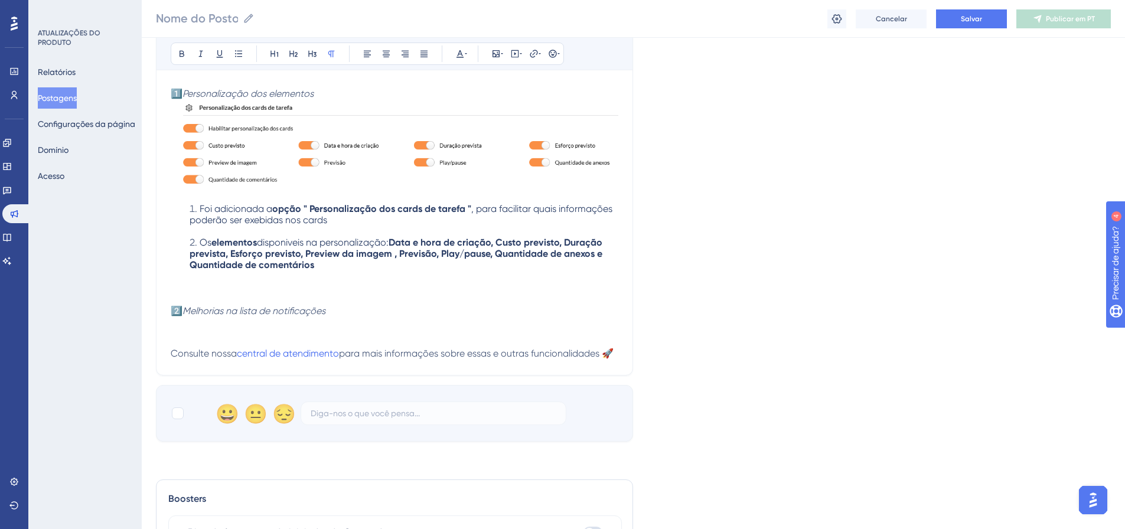
scroll to position [370, 9]
